Goal: Task Accomplishment & Management: Manage account settings

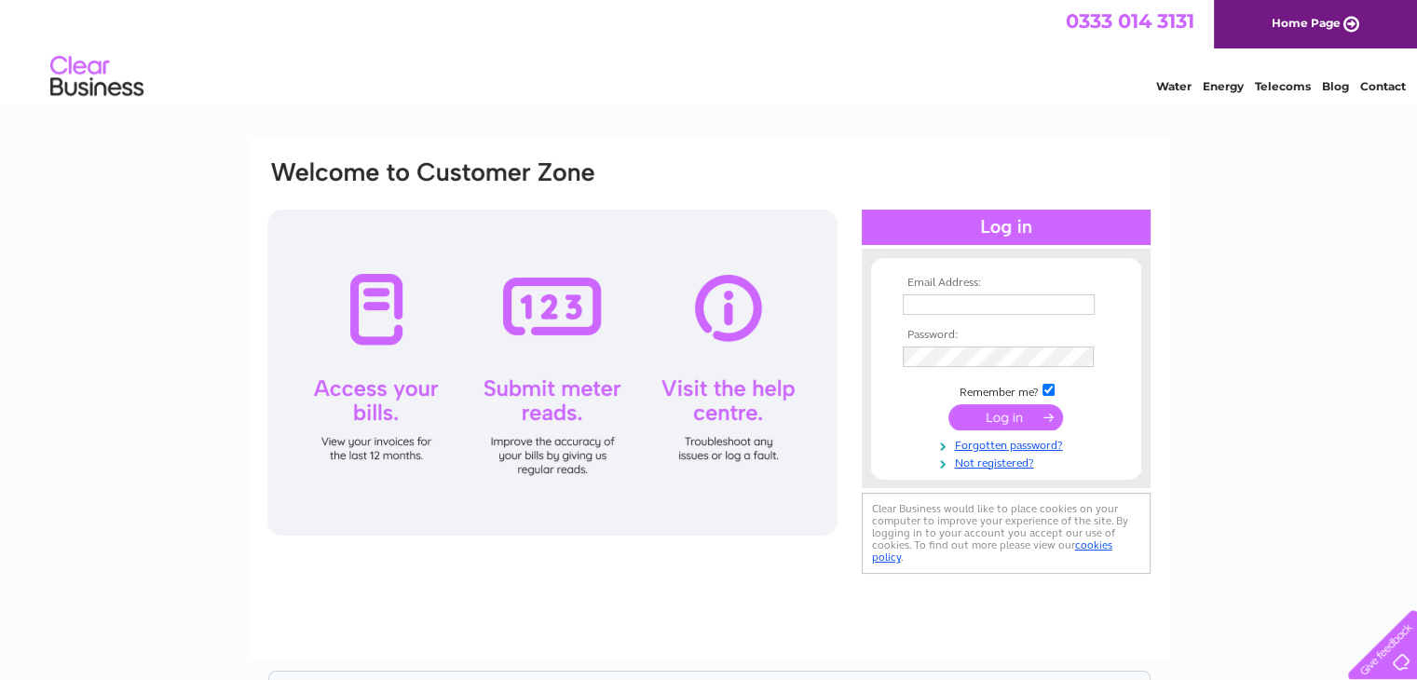
click at [931, 300] on input "text" at bounding box center [999, 304] width 192 height 20
click at [938, 297] on input "text" at bounding box center [1000, 305] width 194 height 22
type input "[EMAIL_ADDRESS][DOMAIN_NAME]"
click at [1013, 417] on input "submit" at bounding box center [1005, 417] width 115 height 26
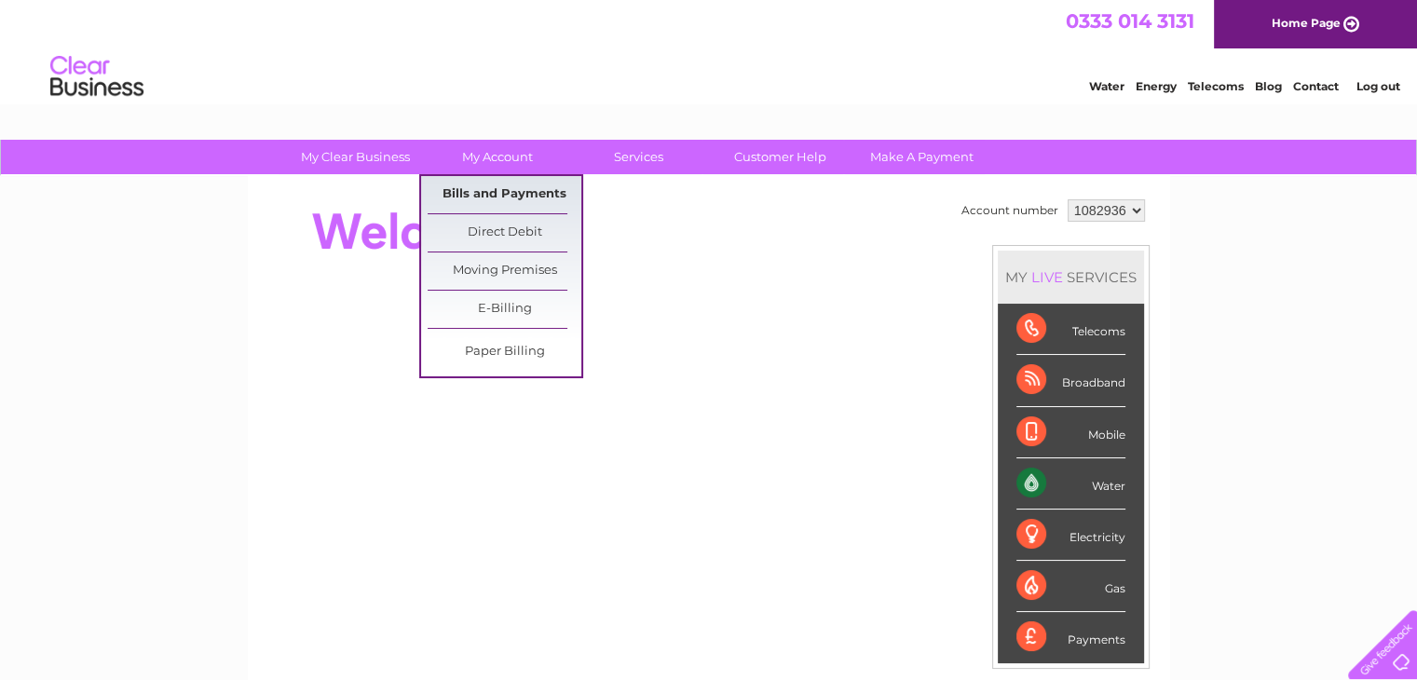
click at [478, 198] on link "Bills and Payments" at bounding box center [505, 194] width 154 height 37
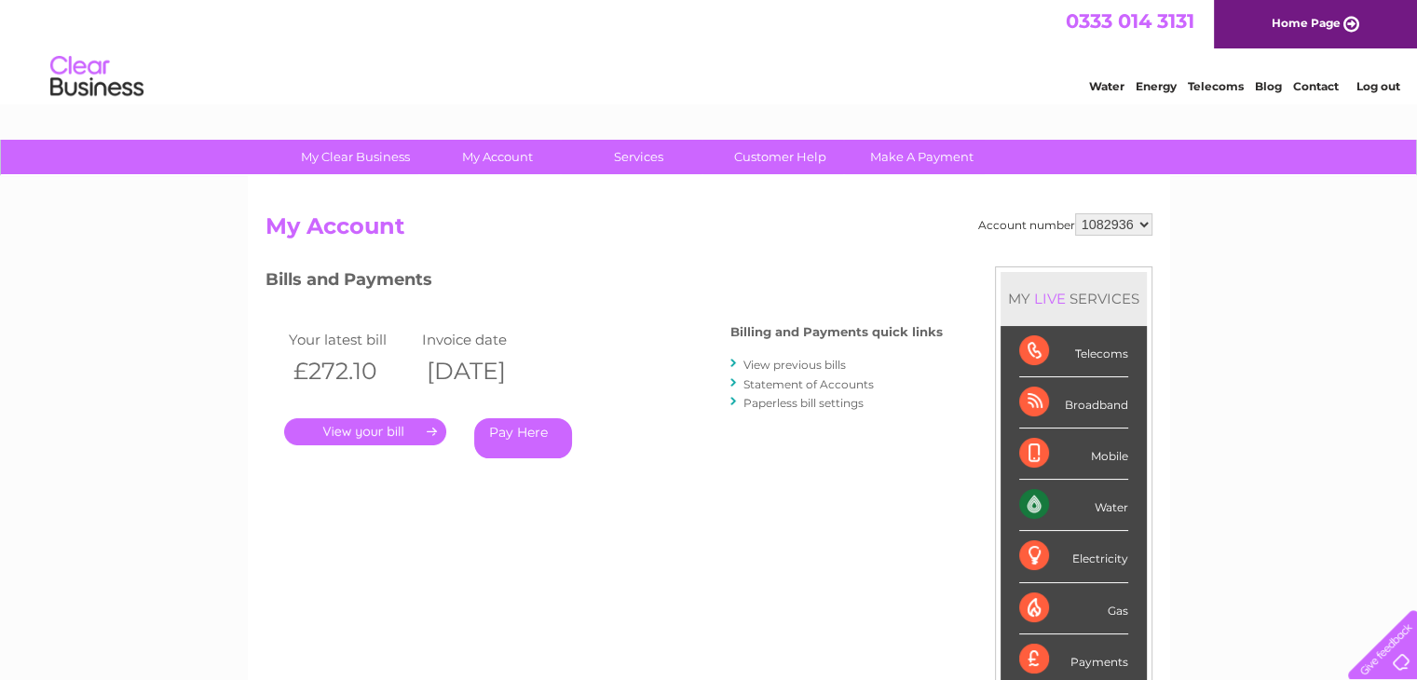
click at [388, 435] on link "." at bounding box center [365, 431] width 162 height 27
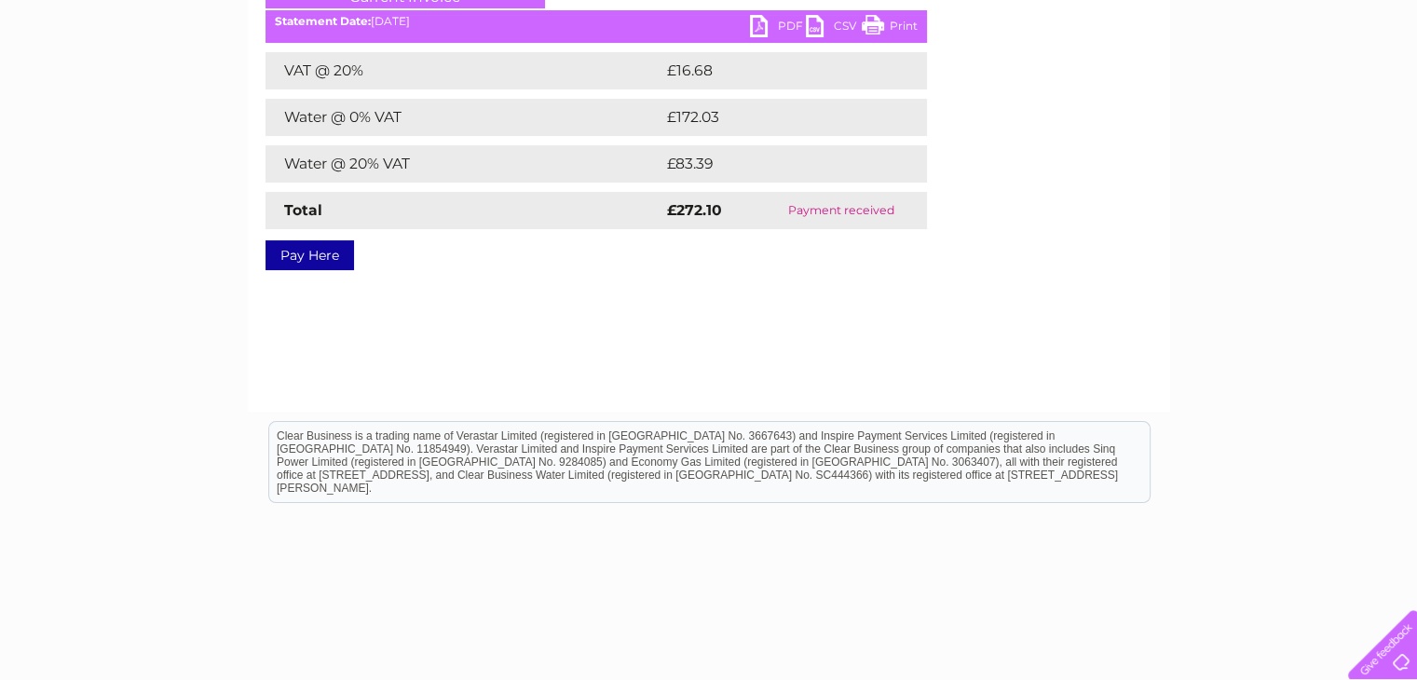
scroll to position [257, 0]
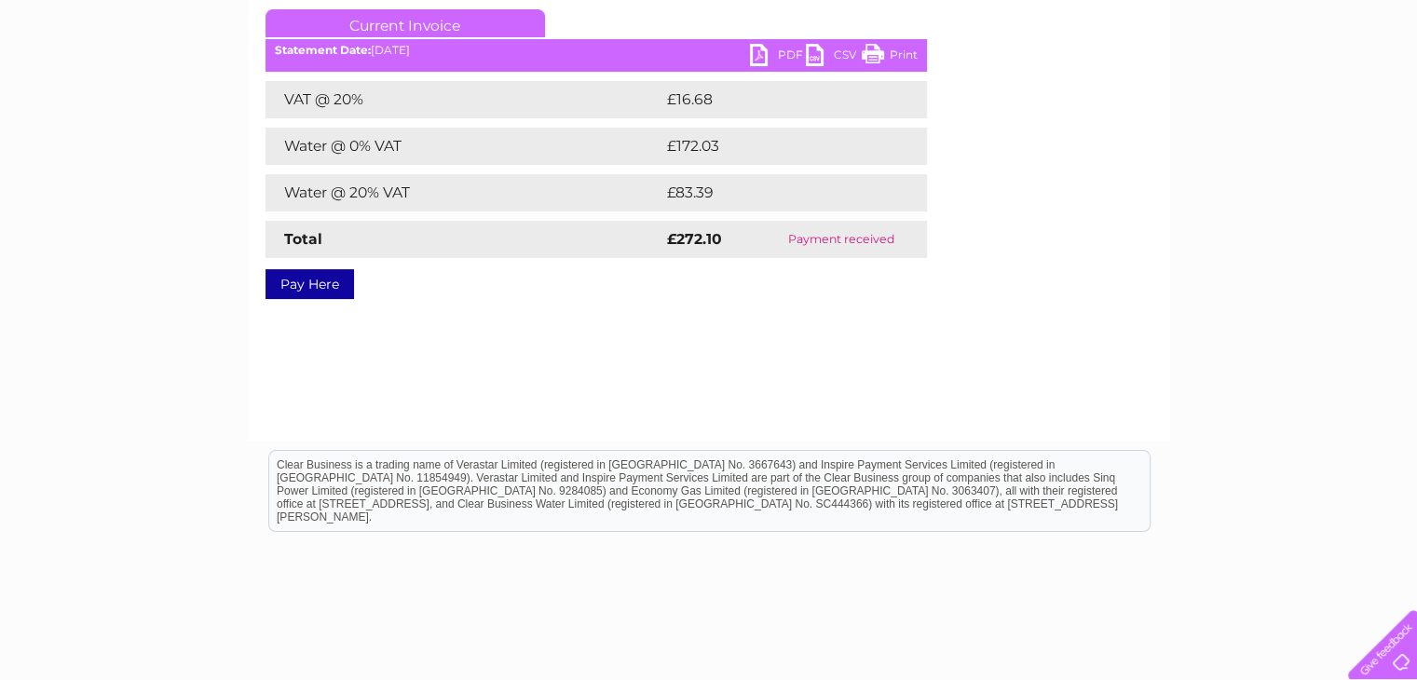
click at [784, 51] on link "PDF" at bounding box center [778, 57] width 56 height 27
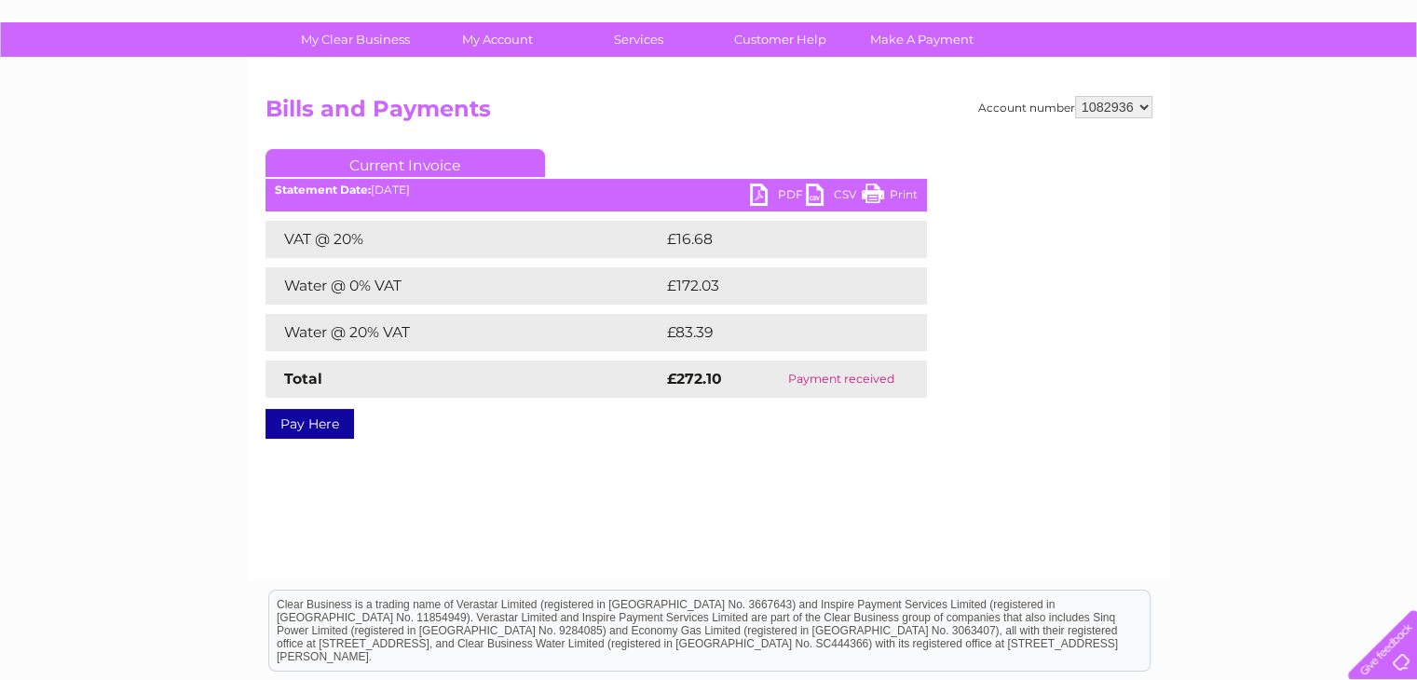
scroll to position [71, 0]
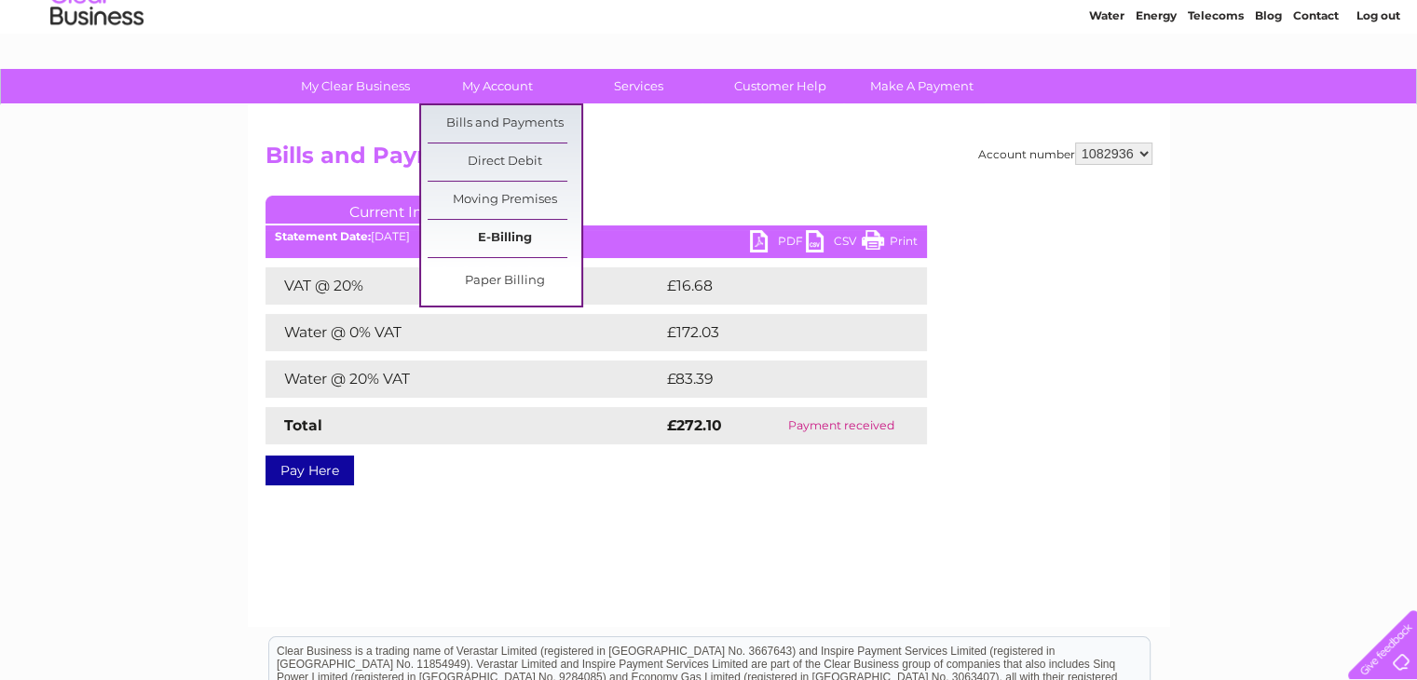
click at [496, 243] on link "E-Billing" at bounding box center [505, 238] width 154 height 37
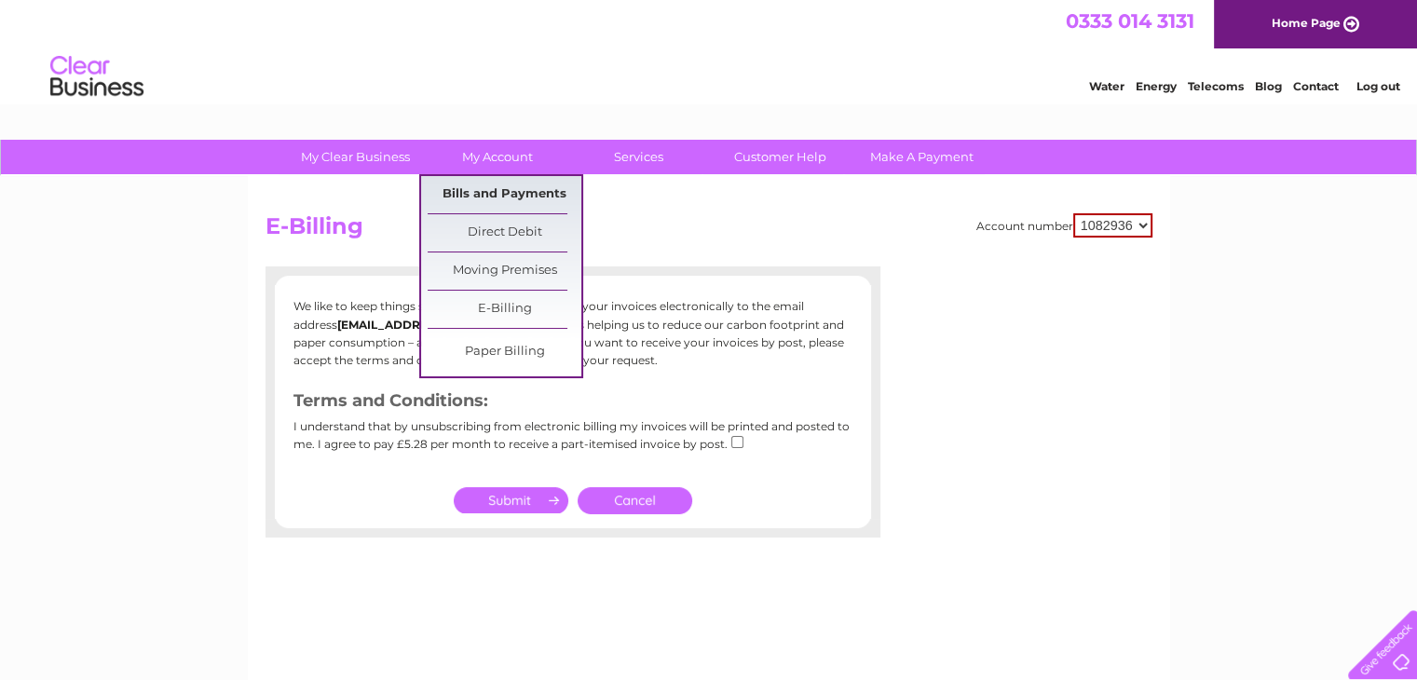
click at [500, 184] on link "Bills and Payments" at bounding box center [505, 194] width 154 height 37
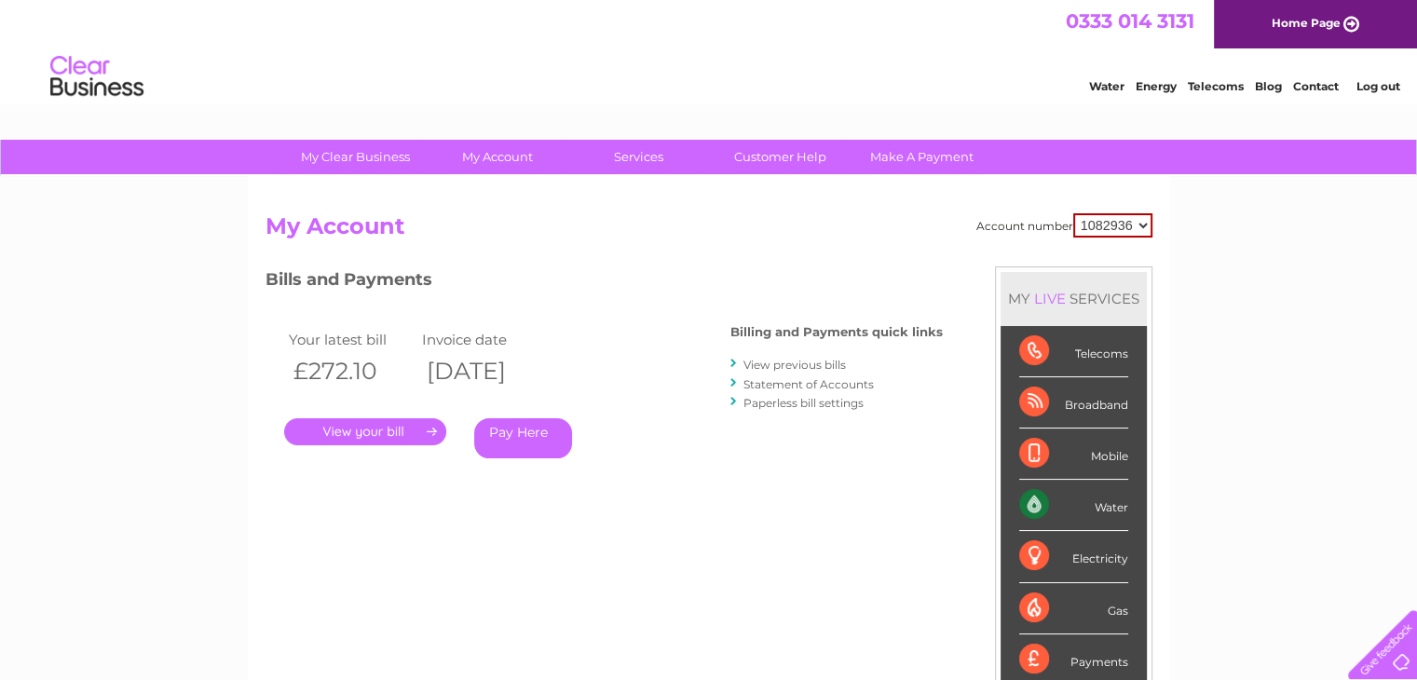
click at [785, 364] on link "View previous bills" at bounding box center [794, 365] width 102 height 14
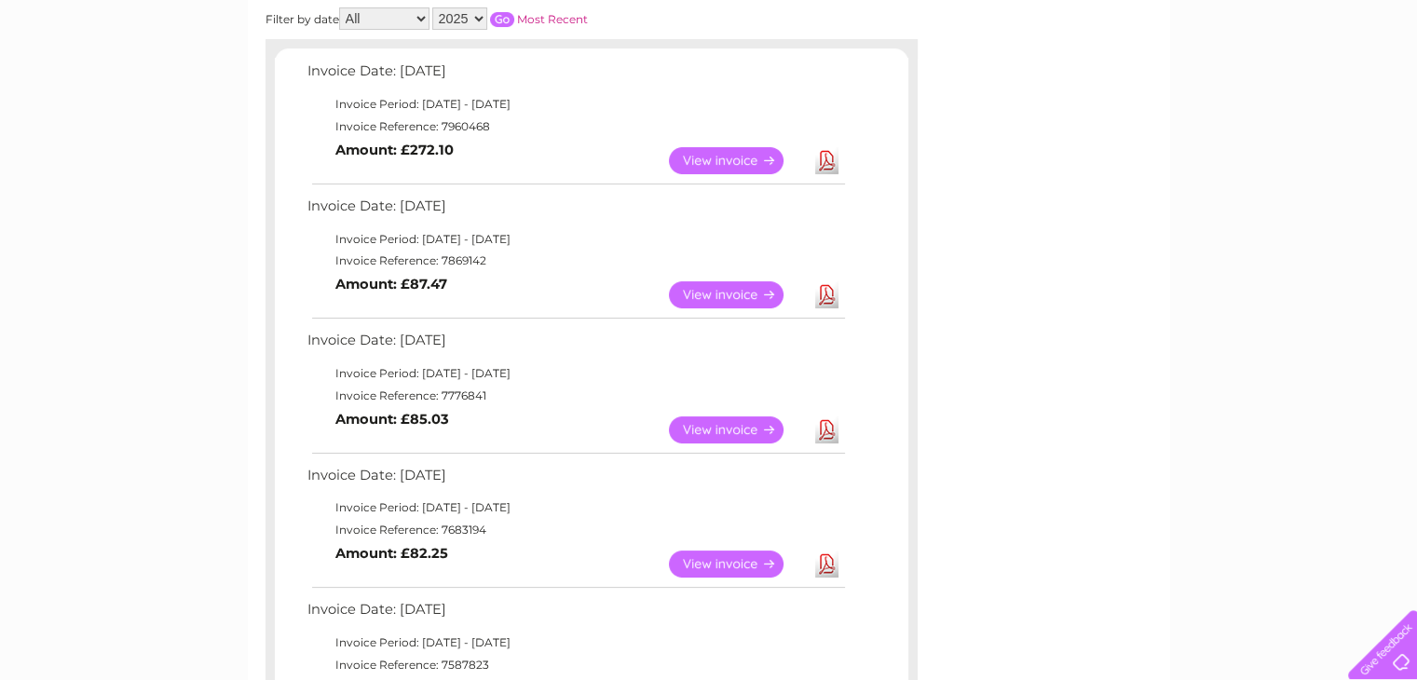
scroll to position [186, 0]
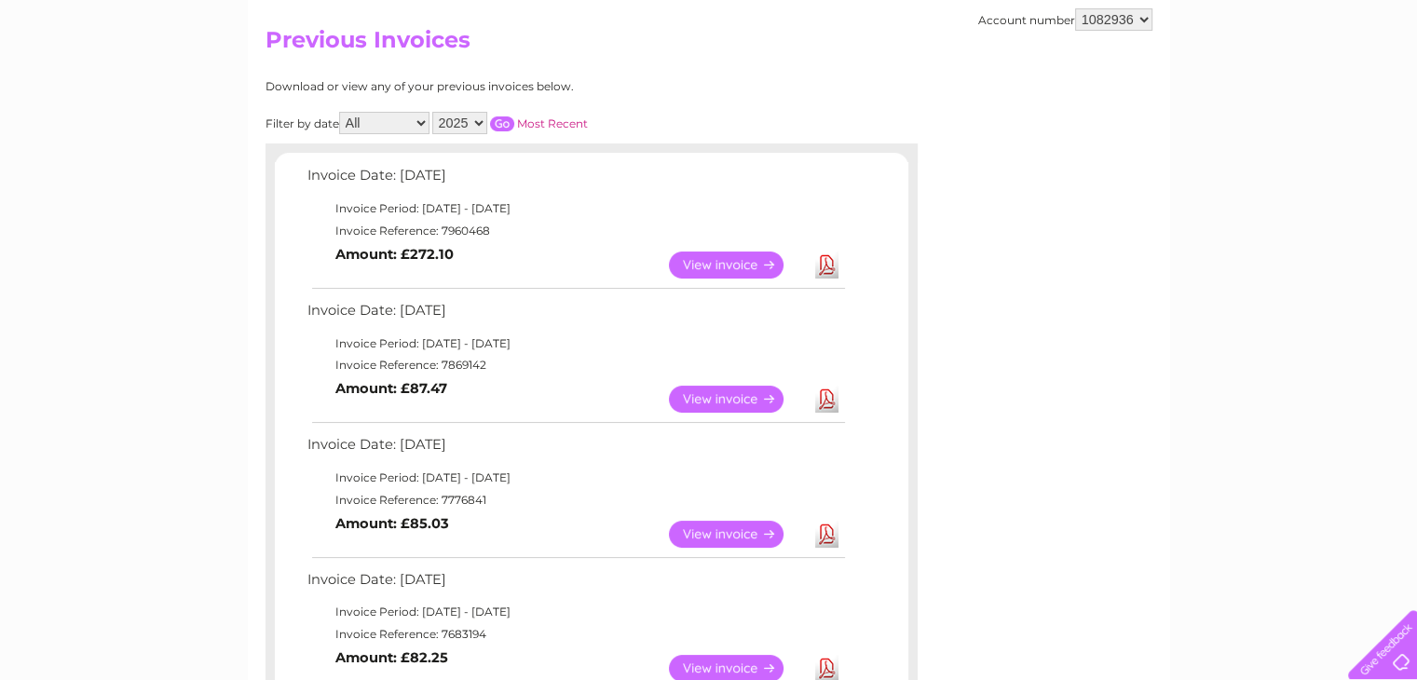
click at [728, 534] on link "View" at bounding box center [737, 534] width 137 height 27
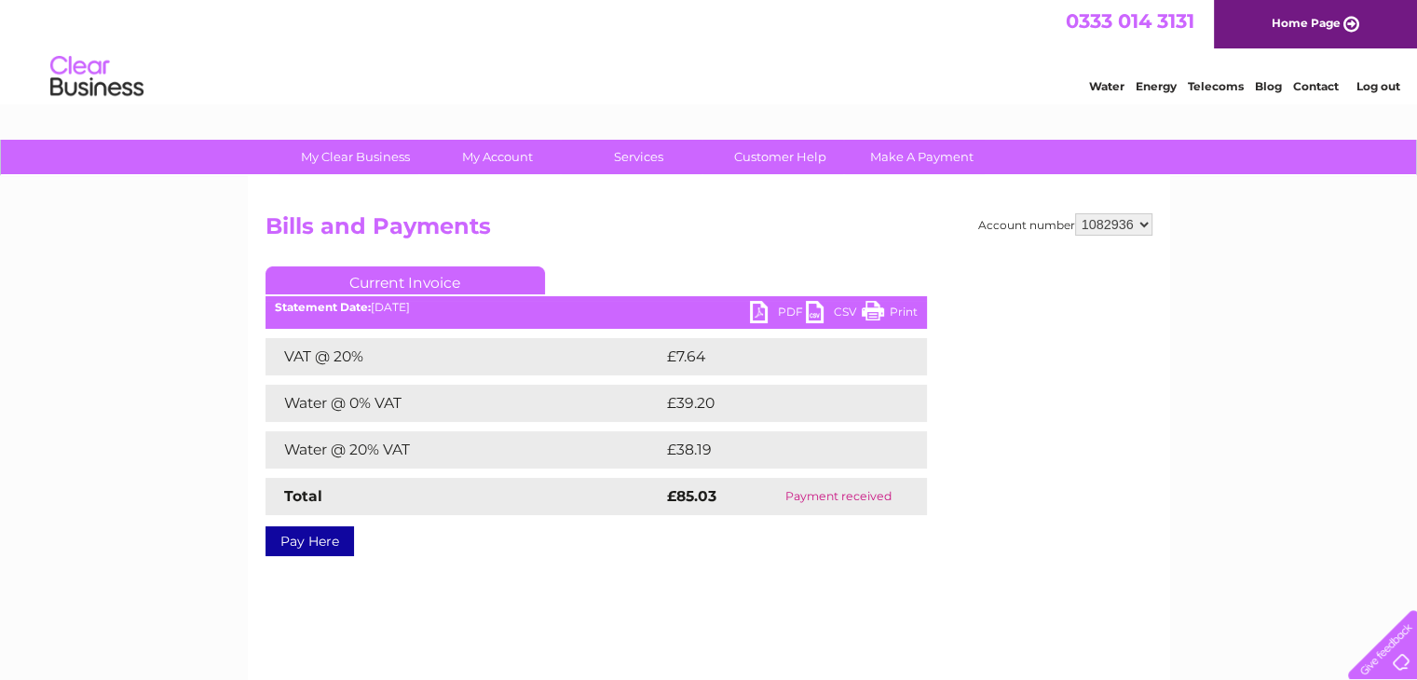
click at [779, 304] on link "PDF" at bounding box center [778, 314] width 56 height 27
click at [785, 310] on link "PDF" at bounding box center [778, 314] width 56 height 27
click at [1315, 86] on link "Contact" at bounding box center [1316, 86] width 46 height 14
